Goal: Information Seeking & Learning: Learn about a topic

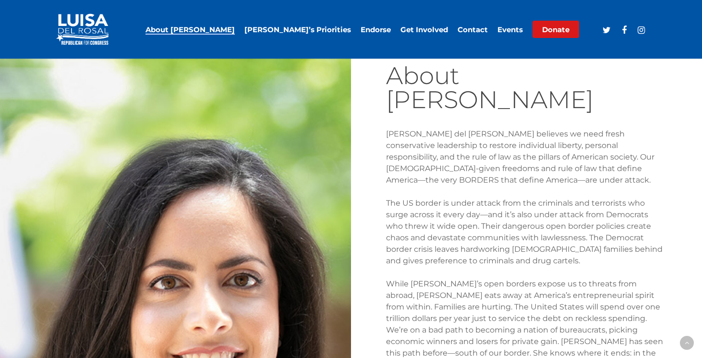
scroll to position [441, 0]
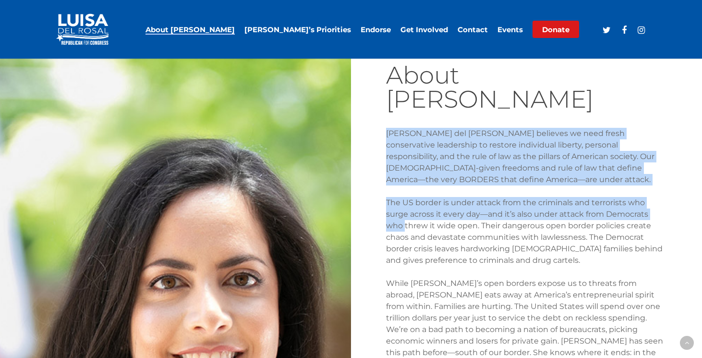
drag, startPoint x: 378, startPoint y: 104, endPoint x: 381, endPoint y: 190, distance: 86.1
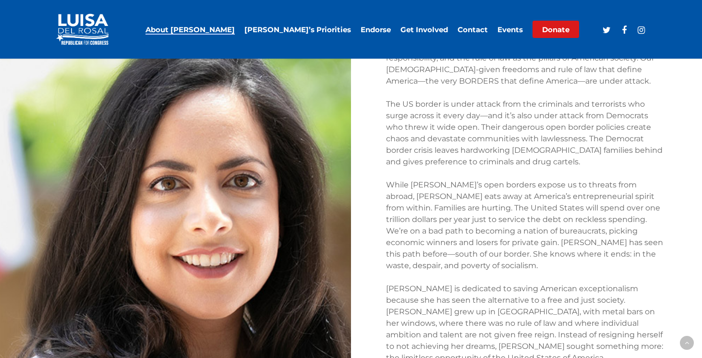
scroll to position [540, 0]
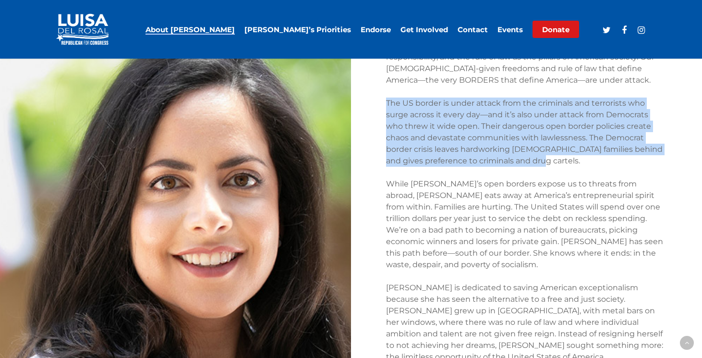
drag, startPoint x: 386, startPoint y: 67, endPoint x: 385, endPoint y: 137, distance: 69.7
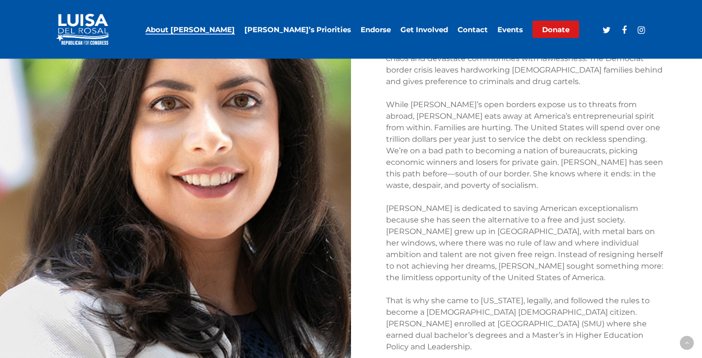
scroll to position [620, 0]
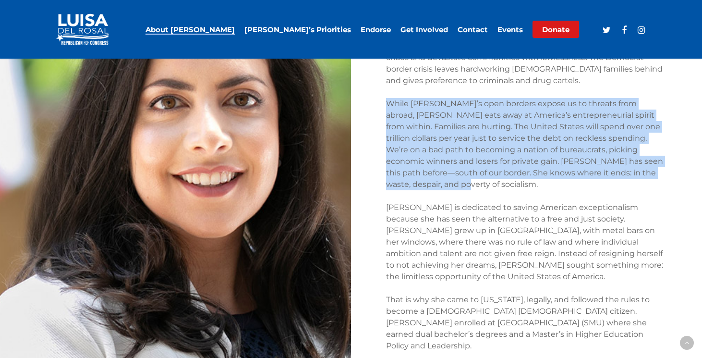
drag, startPoint x: 381, startPoint y: 66, endPoint x: 375, endPoint y: 154, distance: 88.7
click at [375, 154] on div "About [PERSON_NAME] [PERSON_NAME] del [PERSON_NAME] believes we need fresh cons…" at bounding box center [526, 311] width 351 height 925
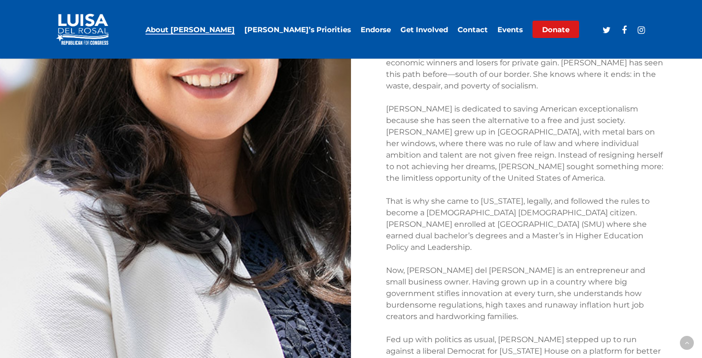
scroll to position [716, 0]
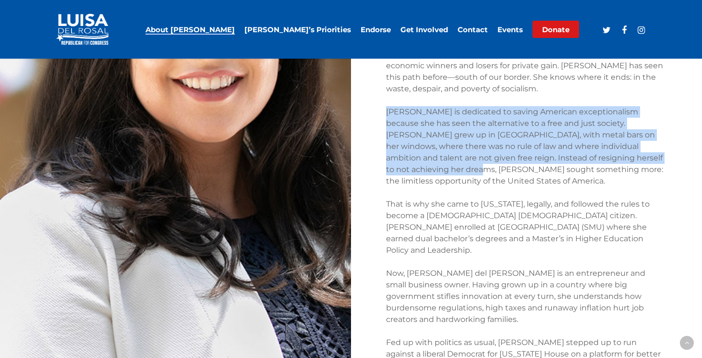
drag, startPoint x: 387, startPoint y: 72, endPoint x: 379, endPoint y: 137, distance: 65.9
click at [379, 137] on div "About [PERSON_NAME] [PERSON_NAME] del [PERSON_NAME] believes we need fresh cons…" at bounding box center [526, 215] width 351 height 925
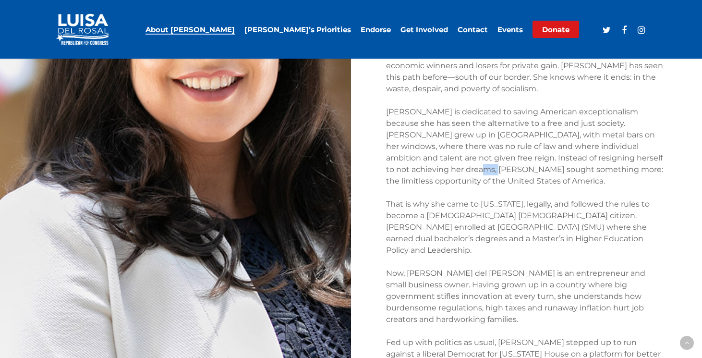
click at [379, 137] on div "About [PERSON_NAME] [PERSON_NAME] del [PERSON_NAME] believes we need fresh cons…" at bounding box center [526, 215] width 351 height 925
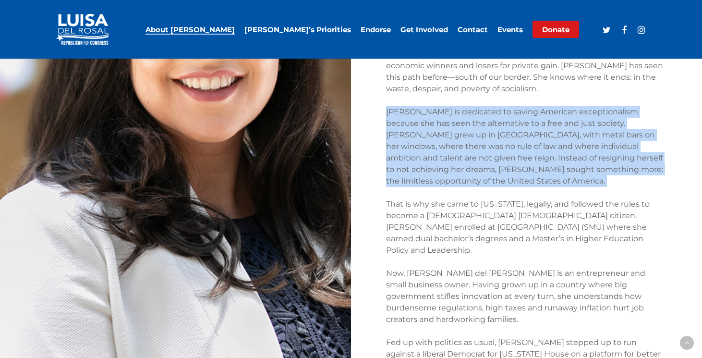
click at [379, 137] on div "About [PERSON_NAME] [PERSON_NAME] del [PERSON_NAME] believes we need fresh cons…" at bounding box center [526, 215] width 351 height 925
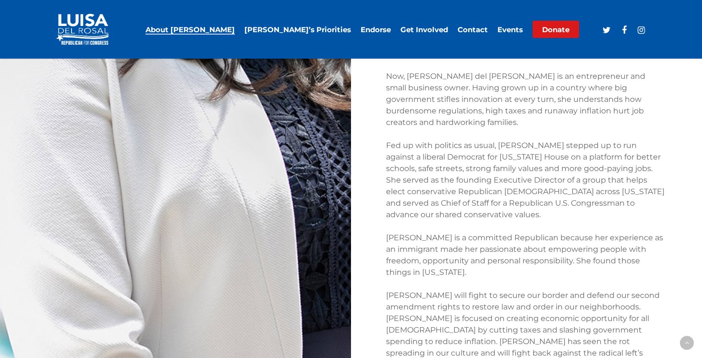
scroll to position [914, 0]
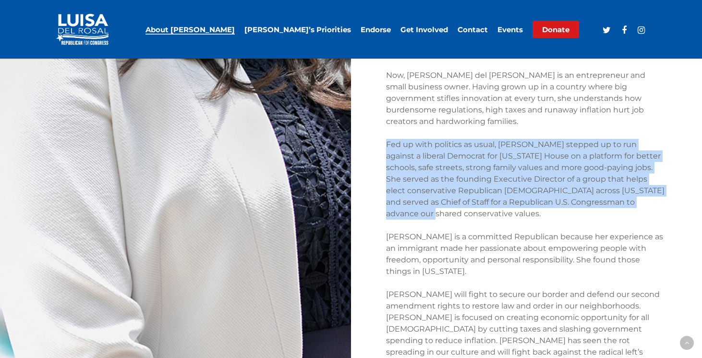
drag, startPoint x: 371, startPoint y: 71, endPoint x: 383, endPoint y: 152, distance: 82.1
click at [383, 152] on div "About [PERSON_NAME] [PERSON_NAME] del [PERSON_NAME] believes we need fresh cons…" at bounding box center [526, 17] width 351 height 925
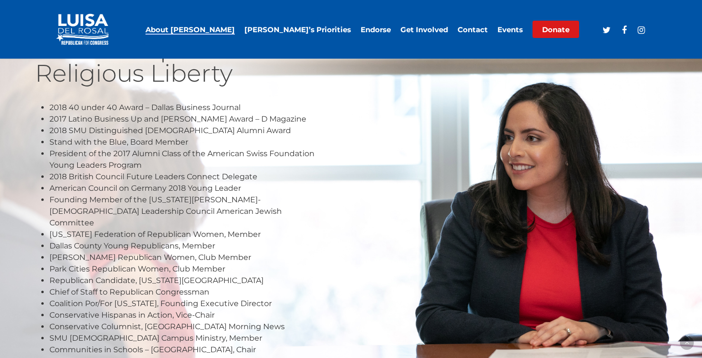
scroll to position [1425, 0]
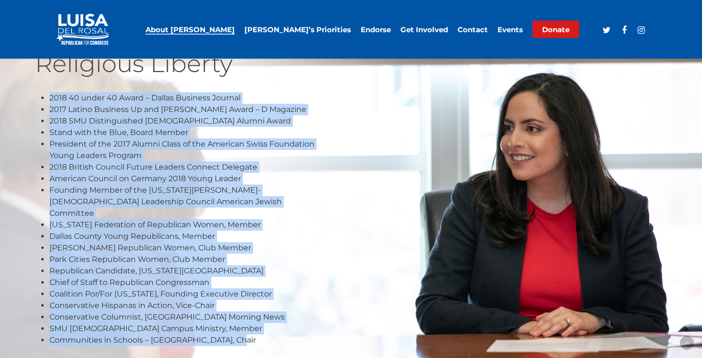
drag, startPoint x: 33, startPoint y: 97, endPoint x: 38, endPoint y: 336, distance: 239.3
click at [38, 336] on div "Experience Fighting for Free Enterprise and Religious Liberty 2018 40 under 40 …" at bounding box center [175, 175] width 351 height 412
click at [40, 336] on div "Experience Fighting for Free Enterprise and Religious Liberty 2018 40 under 40 …" at bounding box center [175, 175] width 351 height 412
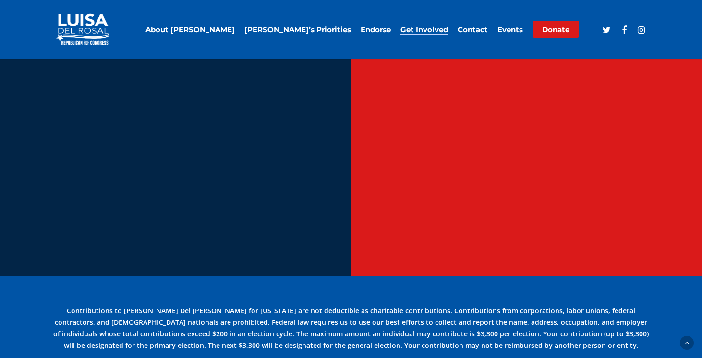
scroll to position [2693, 0]
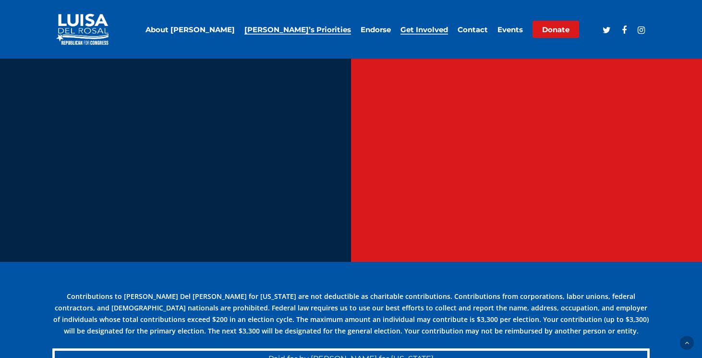
click at [337, 28] on link "[PERSON_NAME]’s Priorities" at bounding box center [298, 29] width 107 height 7
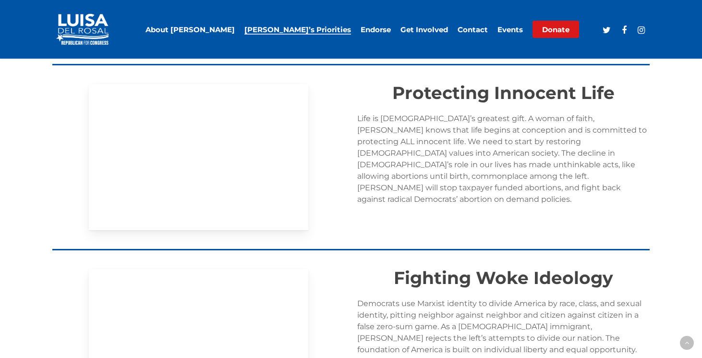
scroll to position [608, 0]
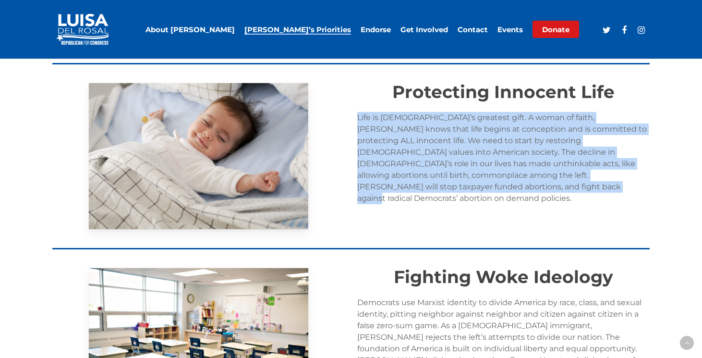
drag, startPoint x: 351, startPoint y: 106, endPoint x: 362, endPoint y: 187, distance: 81.9
click at [362, 187] on div "Protecting Innocent Life Life is God’s greatest gift. A woman of faith, Luisa k…" at bounding box center [503, 156] width 305 height 146
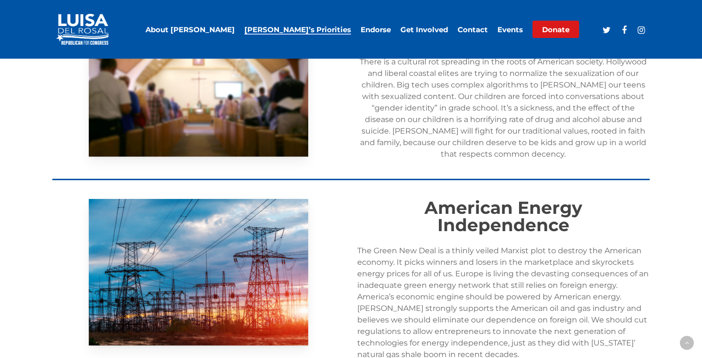
scroll to position [1055, 0]
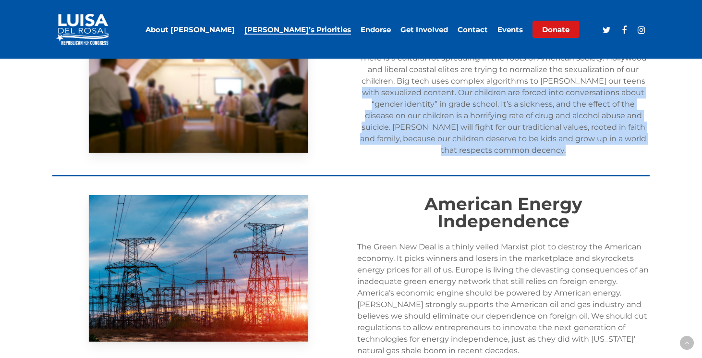
drag, startPoint x: 354, startPoint y: 82, endPoint x: 366, endPoint y: 147, distance: 65.4
drag, startPoint x: 354, startPoint y: 77, endPoint x: 361, endPoint y: 150, distance: 73.4
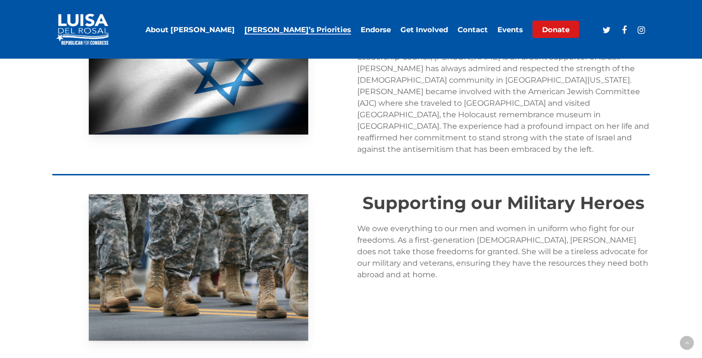
scroll to position [1457, 0]
